Goal: Find contact information: Find contact information

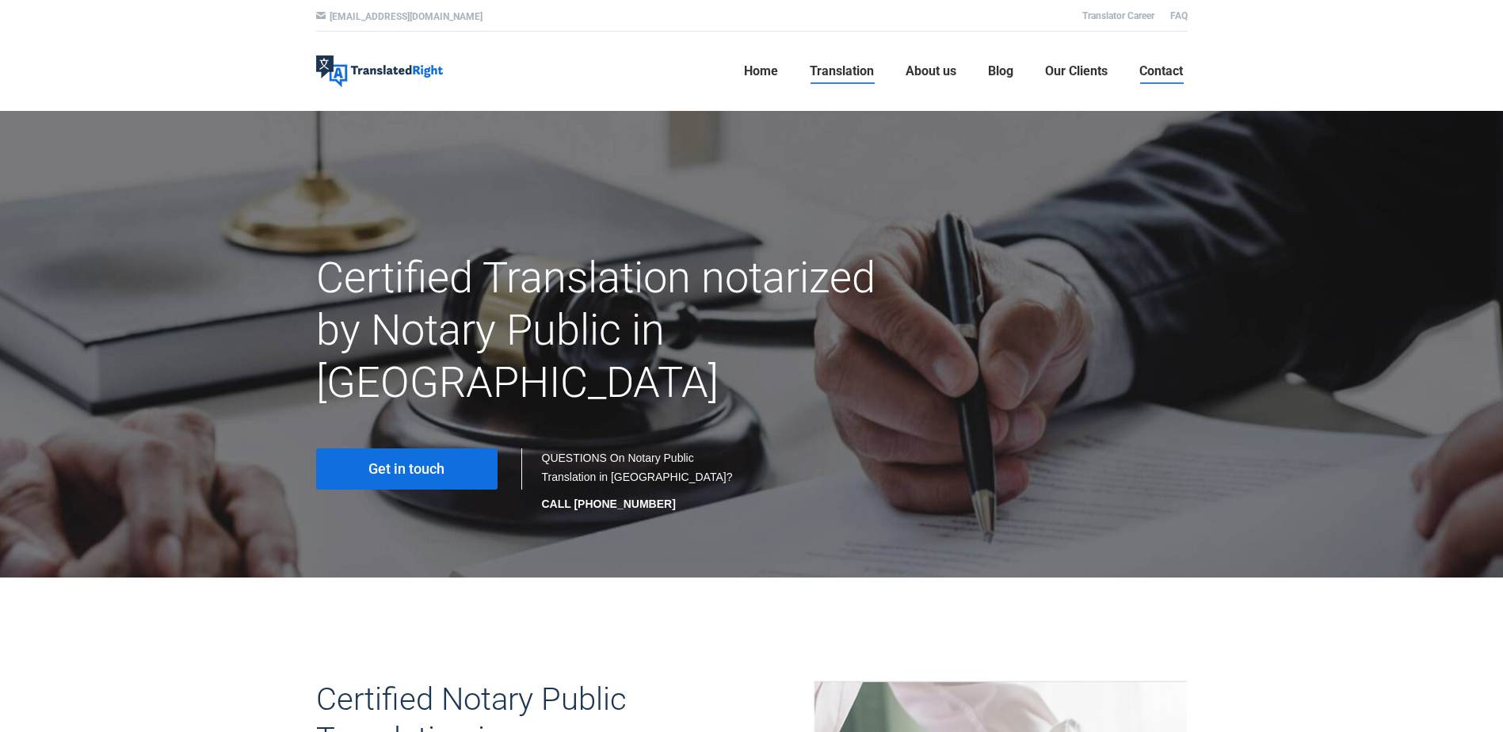
click at [1179, 64] on span "Contact" at bounding box center [1162, 71] width 44 height 16
drag, startPoint x: 595, startPoint y: 452, endPoint x: 652, endPoint y: 455, distance: 57.1
click at [652, 494] on p "CALL [PHONE_NUMBER]" at bounding box center [639, 503] width 194 height 19
drag, startPoint x: 652, startPoint y: 455, endPoint x: 635, endPoint y: 449, distance: 18.3
click at [269, 237] on div at bounding box center [751, 344] width 1503 height 467
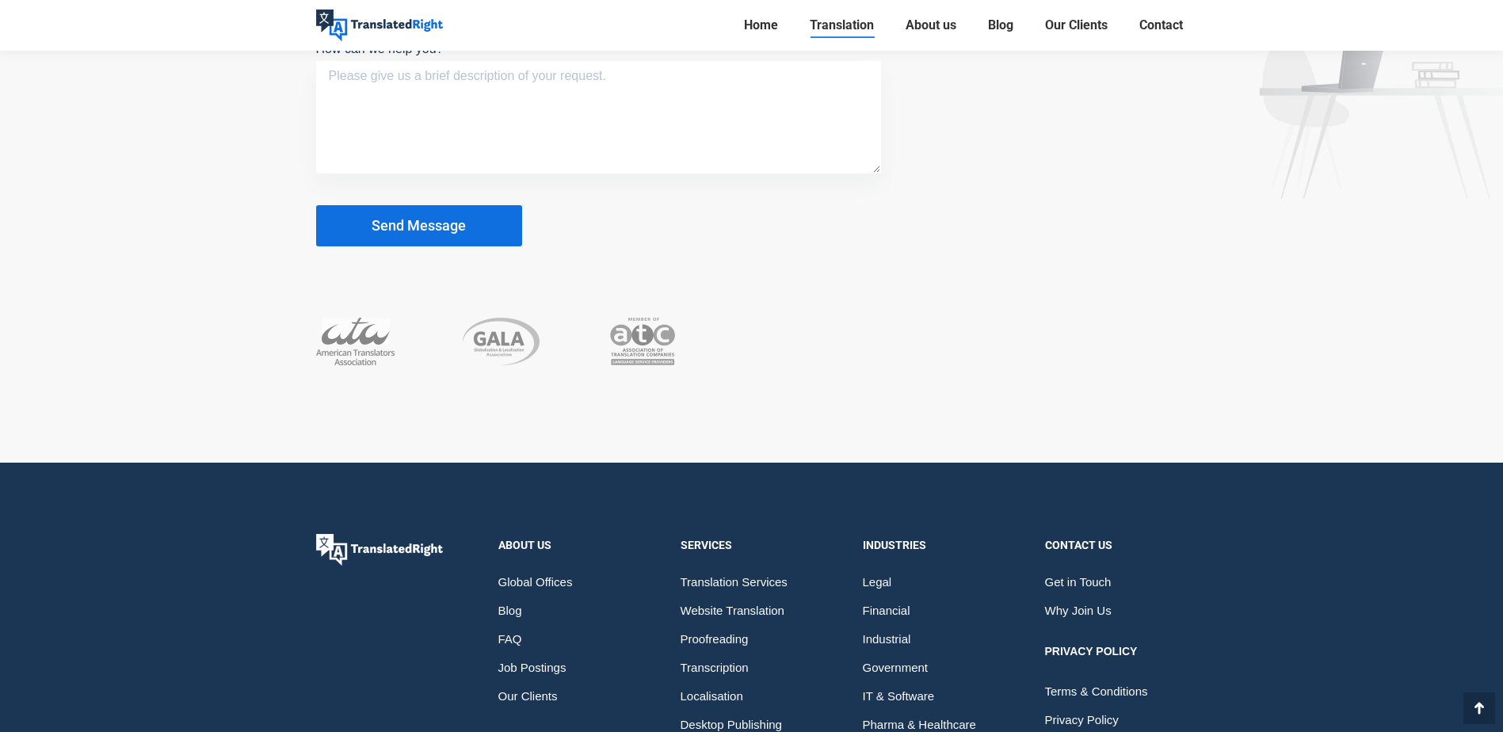
scroll to position [8442, 0]
